Goal: Navigation & Orientation: Find specific page/section

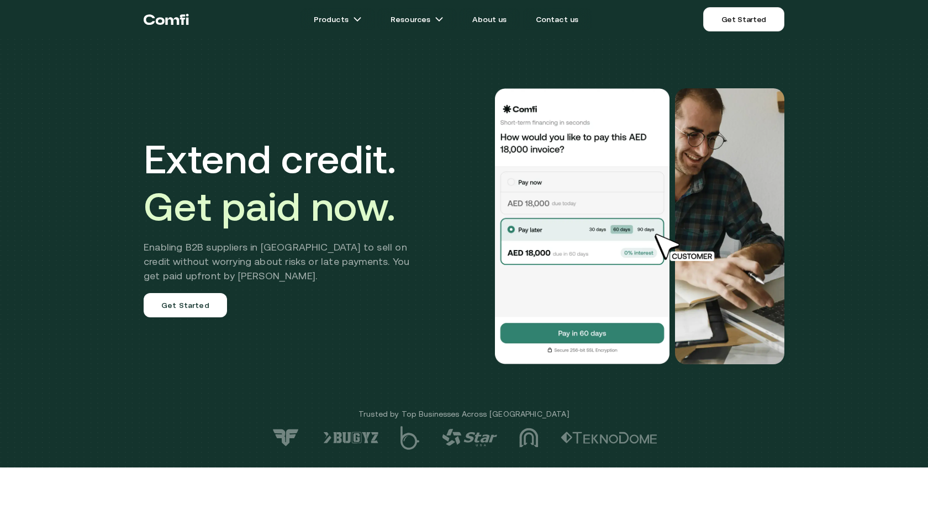
drag, startPoint x: 789, startPoint y: 177, endPoint x: 759, endPoint y: 193, distance: 33.4
click at [779, 187] on div "Extend credit. Get paid now. Enabling B2B suppliers in MENA to sell on credit w…" at bounding box center [464, 226] width 663 height 364
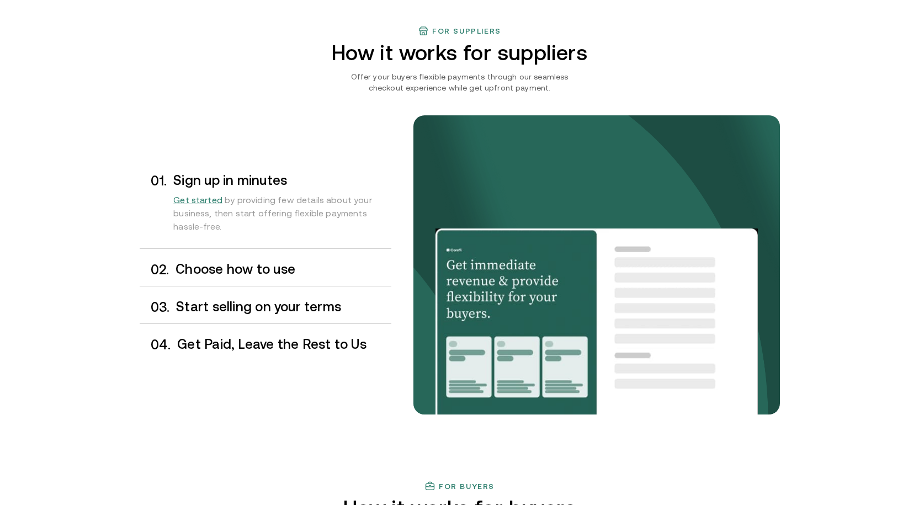
scroll to position [828, 0]
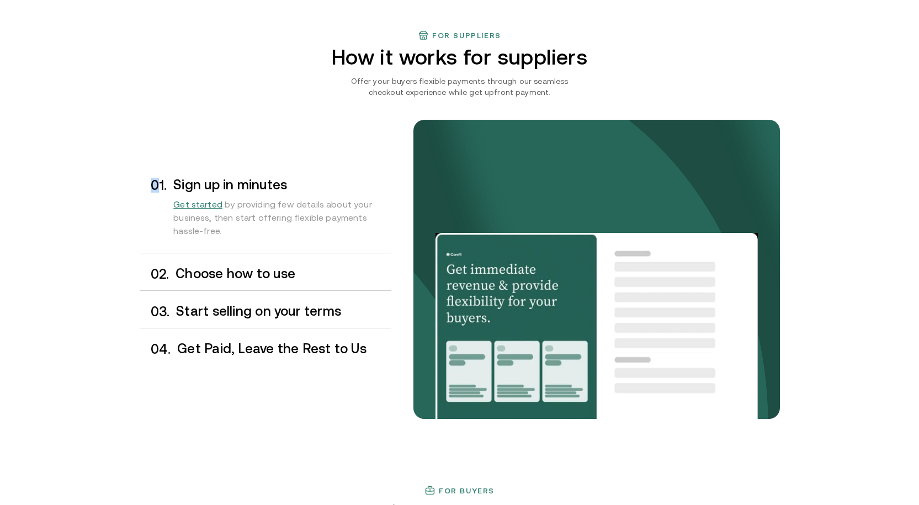
click at [160, 123] on div "0 1 . Sign up in minutes Get started by providing few details about your busine…" at bounding box center [460, 292] width 641 height 388
click at [187, 111] on div "0 1 . Sign up in minutes Get started by providing few details about your busine…" at bounding box center [460, 292] width 641 height 388
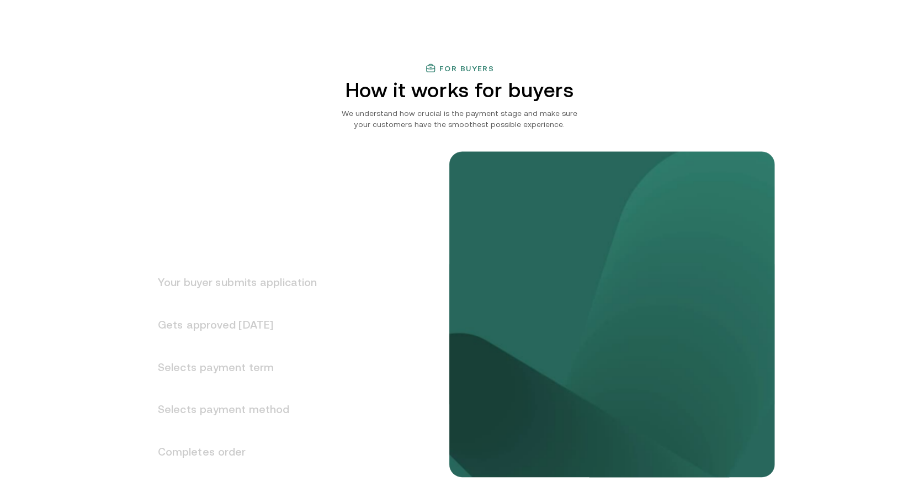
scroll to position [0, 0]
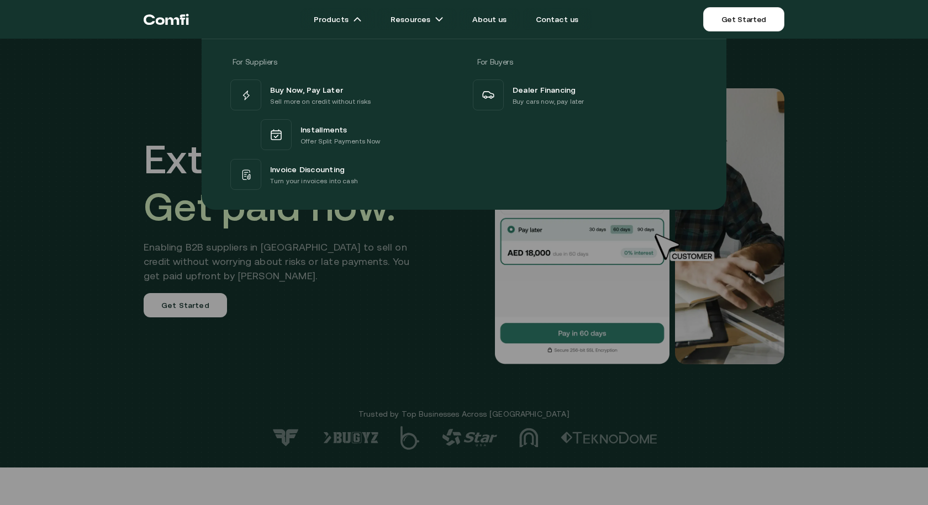
drag, startPoint x: 431, startPoint y: 226, endPoint x: 336, endPoint y: 139, distance: 128.2
click at [423, 219] on div at bounding box center [464, 291] width 928 height 505
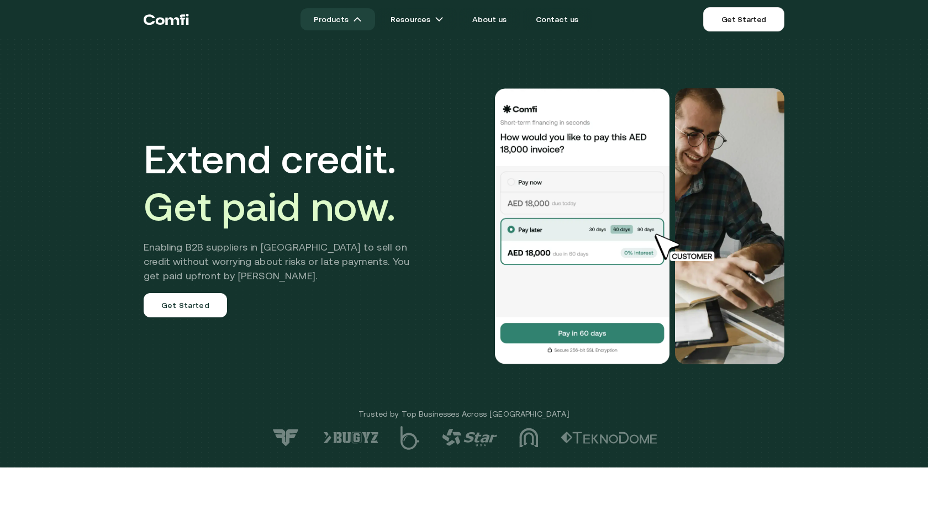
click at [346, 22] on link "Products" at bounding box center [337, 19] width 75 height 22
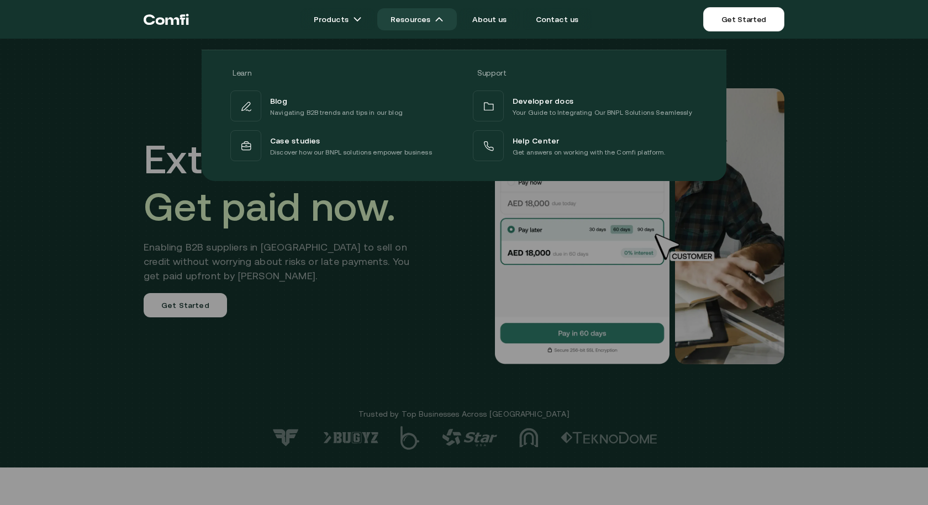
click at [424, 20] on link "Resources" at bounding box center [417, 19] width 80 height 22
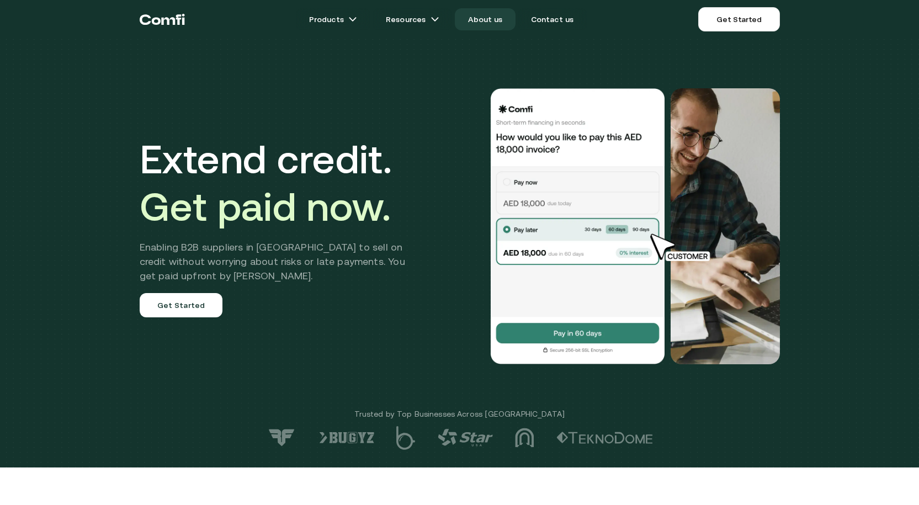
click at [491, 18] on link "About us" at bounding box center [485, 19] width 61 height 22
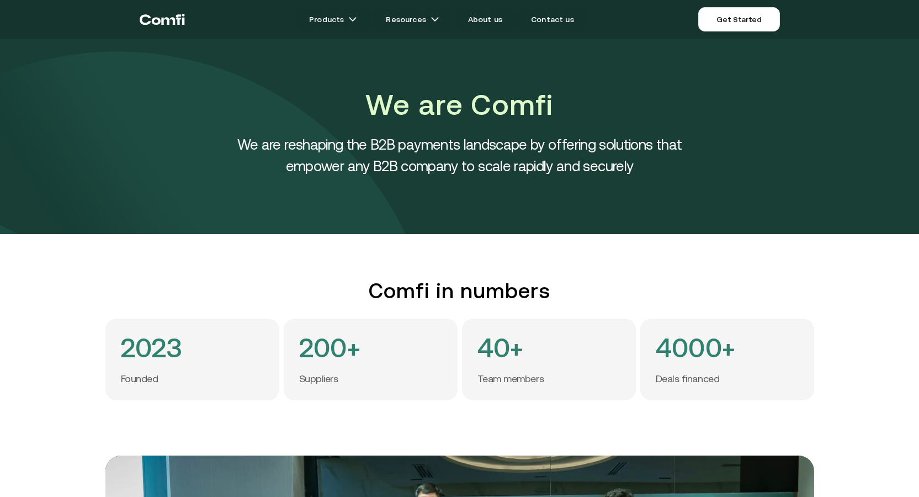
click at [556, 8] on div "Products Resources About us Contact us Get Started" at bounding box center [482, 19] width 595 height 24
click at [554, 18] on link "Contact us" at bounding box center [553, 19] width 70 height 22
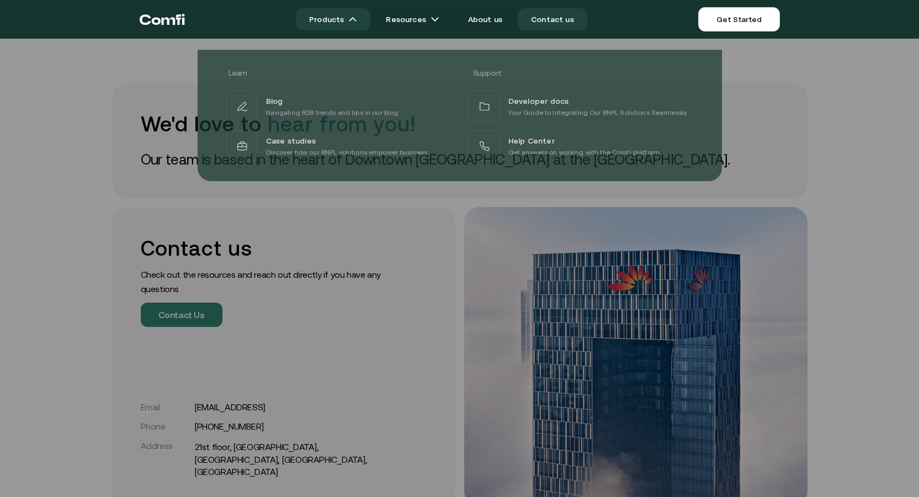
click at [357, 20] on img at bounding box center [352, 19] width 9 height 9
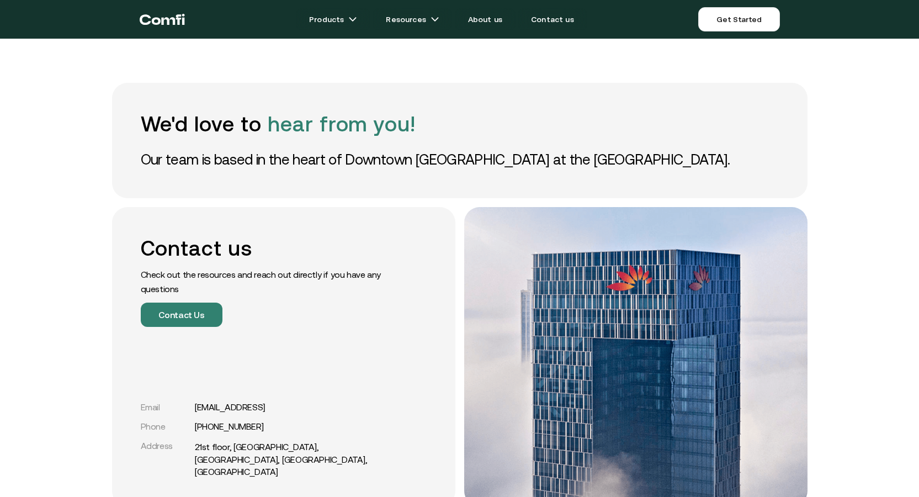
click at [143, 22] on icon "Return to the top of the Comfi home page" at bounding box center [162, 19] width 45 height 33
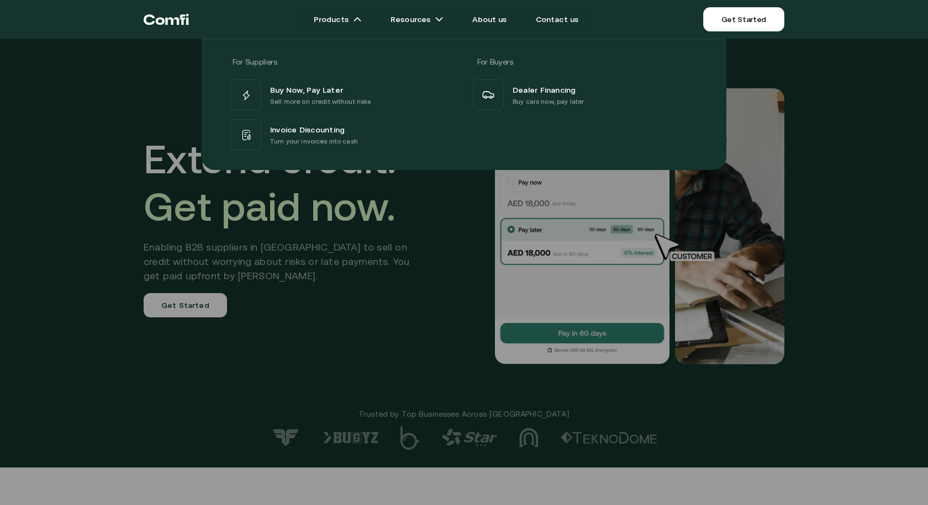
drag, startPoint x: 85, startPoint y: 62, endPoint x: 396, endPoint y: 299, distance: 390.9
click at [397, 299] on div at bounding box center [464, 291] width 928 height 505
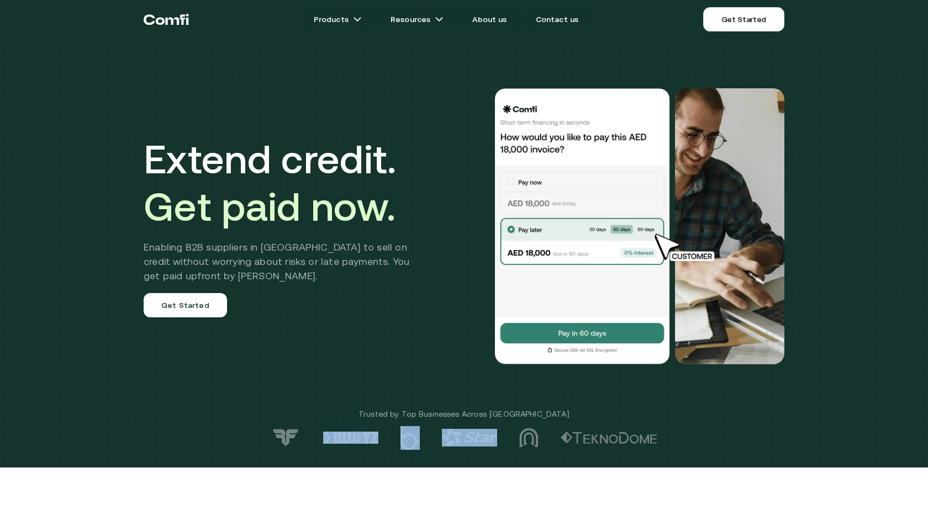
drag, startPoint x: 500, startPoint y: 436, endPoint x: 381, endPoint y: 436, distance: 119.8
click at [381, 436] on div at bounding box center [464, 438] width 928 height 24
click at [349, 435] on img at bounding box center [350, 438] width 55 height 12
click at [417, 385] on div "Extend credit. Get paid now. Enabling B2B suppliers in MENA to sell on credit w…" at bounding box center [464, 226] width 663 height 364
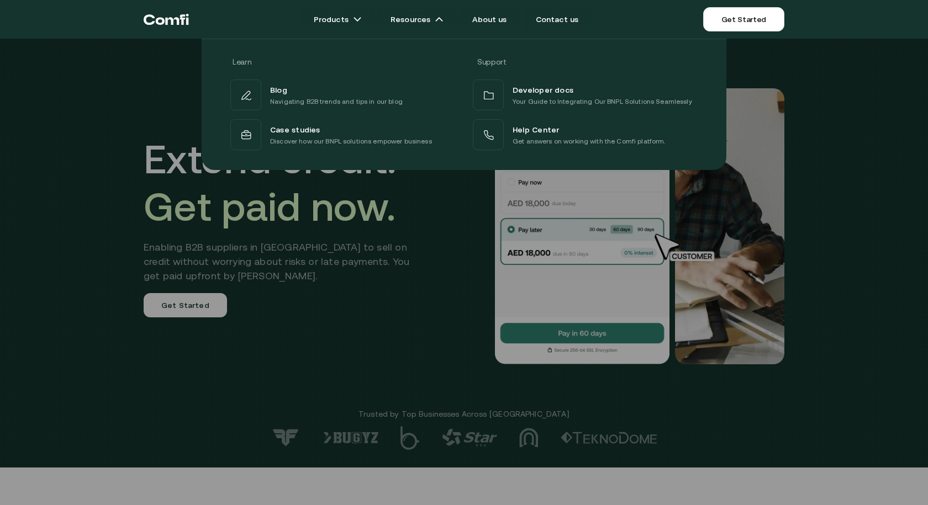
click at [385, 198] on div at bounding box center [464, 291] width 928 height 505
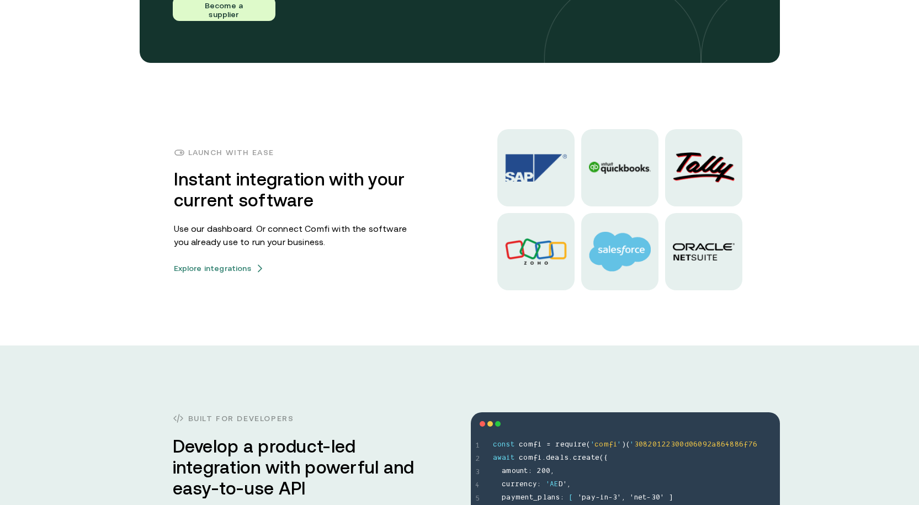
scroll to position [2816, 0]
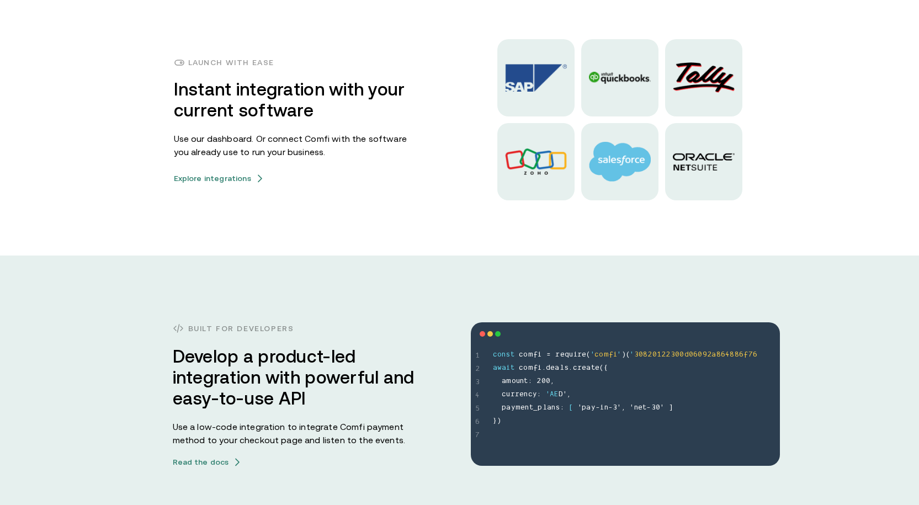
drag, startPoint x: 648, startPoint y: 167, endPoint x: 808, endPoint y: 300, distance: 209.0
click at [777, 289] on div "Built for developers Develop a product-led integration with powerful and easy-t…" at bounding box center [459, 394] width 919 height 277
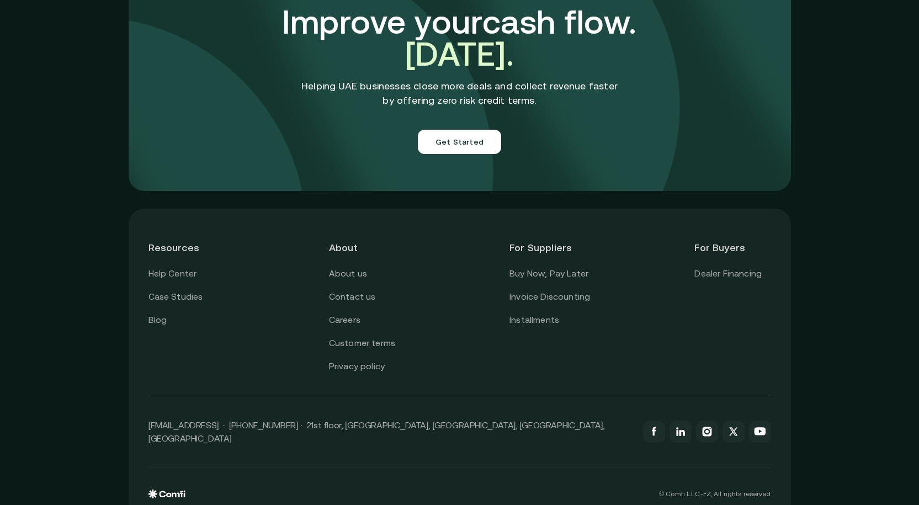
scroll to position [3776, 0]
